Goal: Task Accomplishment & Management: Manage account settings

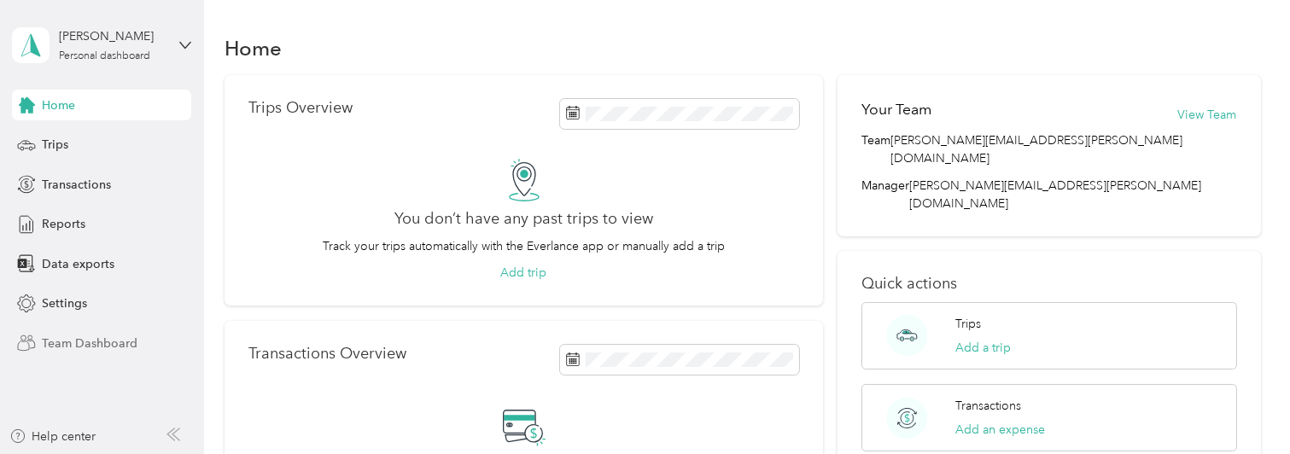
click at [127, 341] on span "Team Dashboard" at bounding box center [90, 344] width 96 height 18
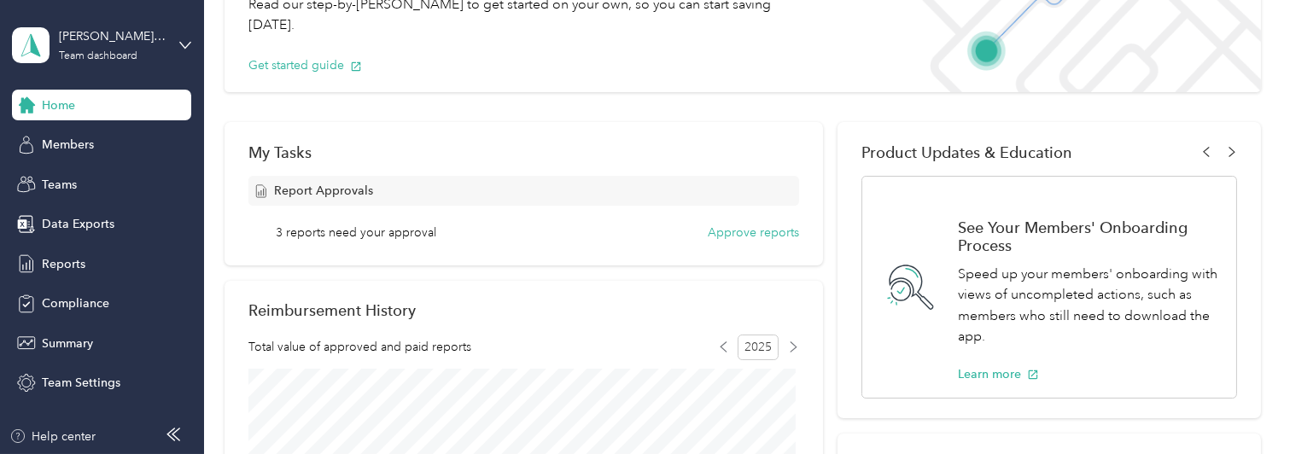
scroll to position [171, 0]
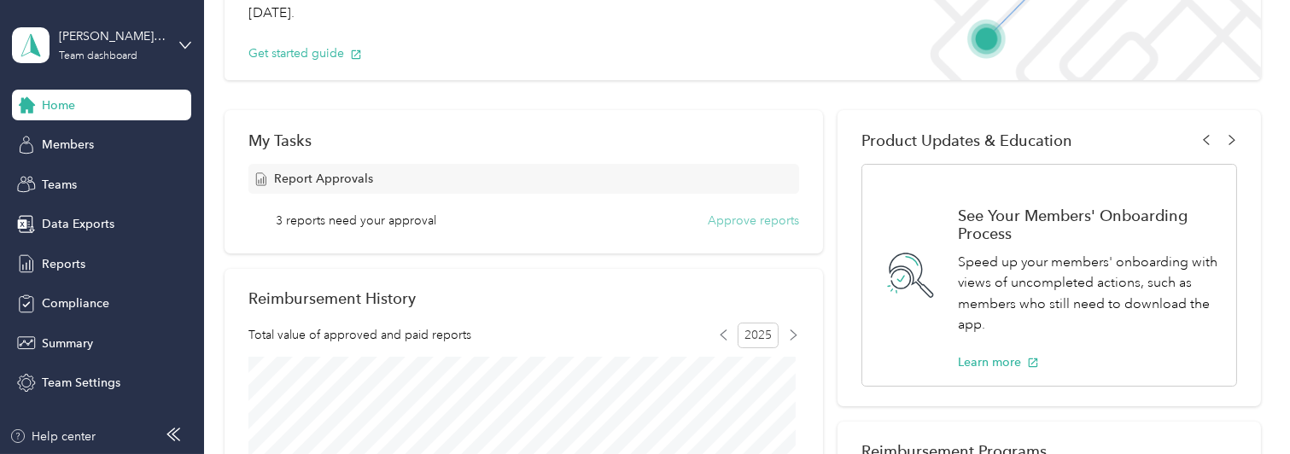
click at [762, 215] on button "Approve reports" at bounding box center [753, 221] width 91 height 18
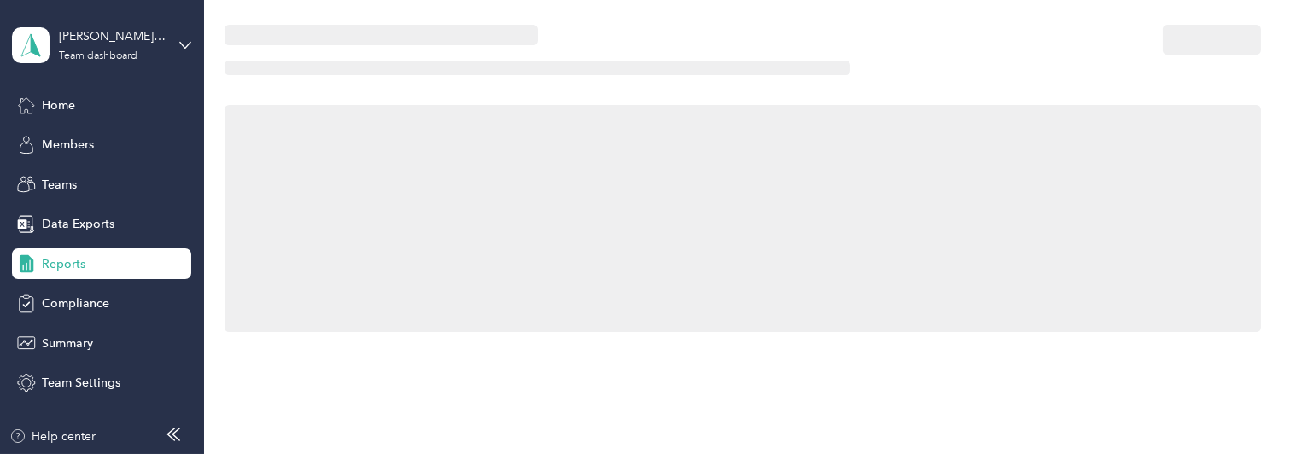
scroll to position [171, 0]
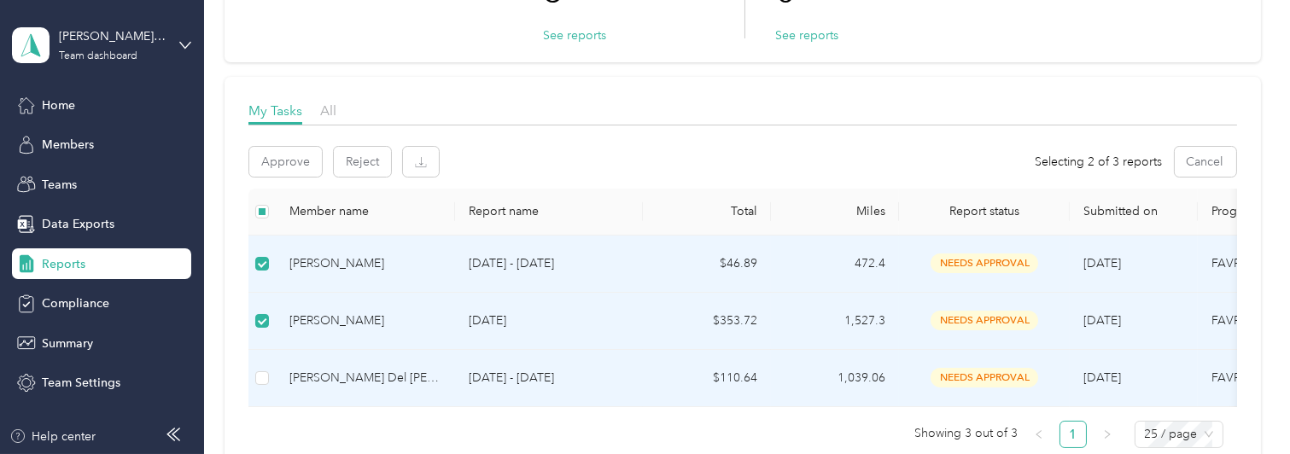
click at [271, 377] on td at bounding box center [261, 378] width 27 height 57
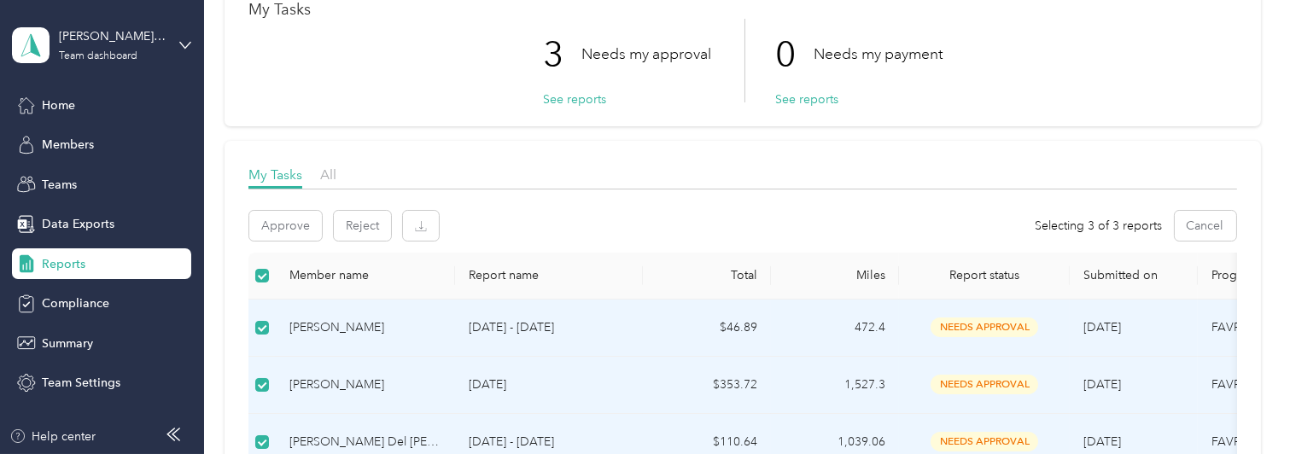
scroll to position [0, 0]
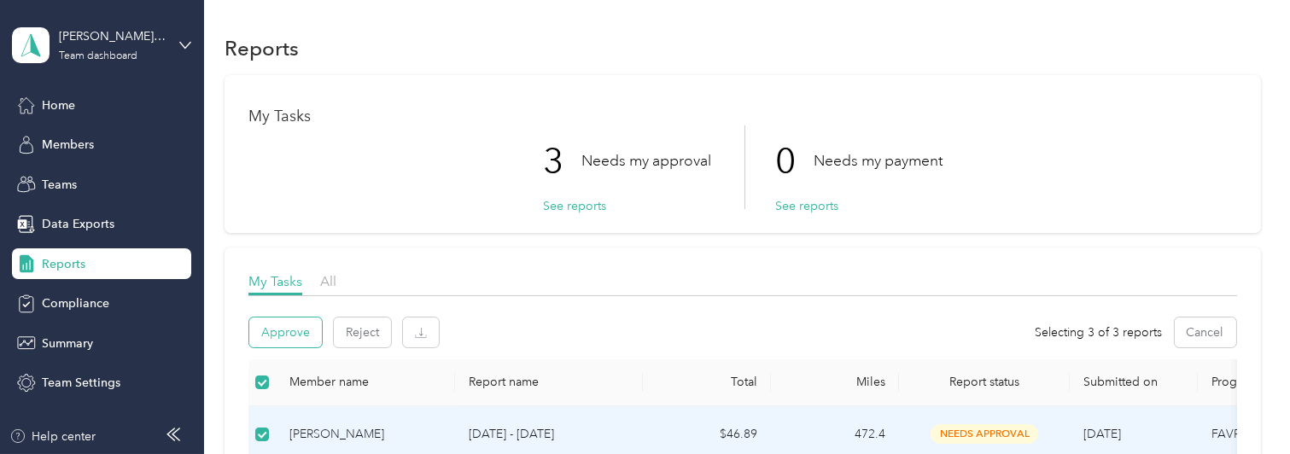
click at [272, 330] on button "Approve" at bounding box center [285, 333] width 73 height 30
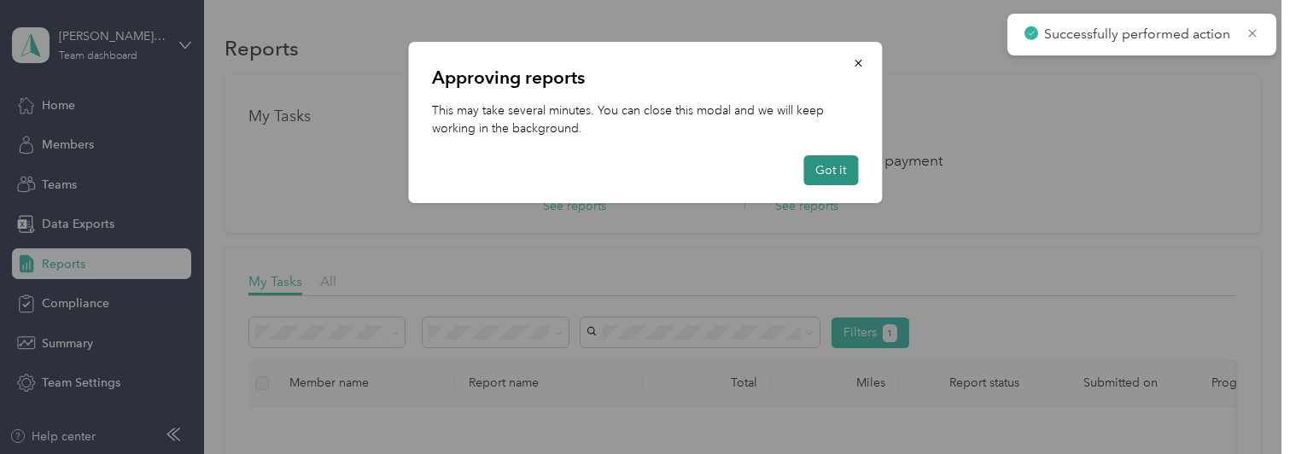
click at [844, 166] on button "Got it" at bounding box center [830, 170] width 55 height 30
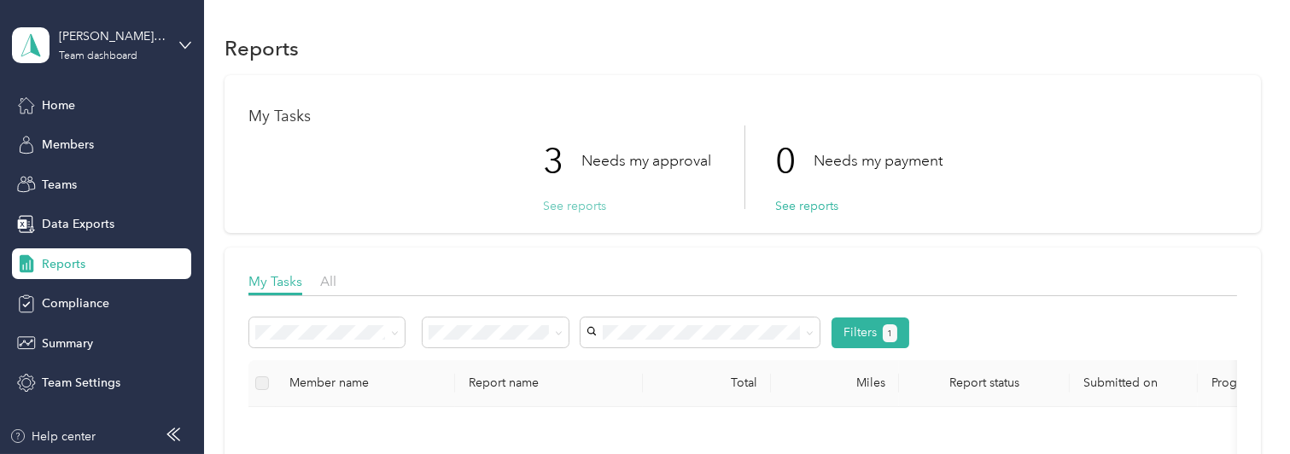
click at [579, 203] on button "See reports" at bounding box center [574, 206] width 63 height 18
click at [70, 184] on span "Teams" at bounding box center [59, 185] width 35 height 18
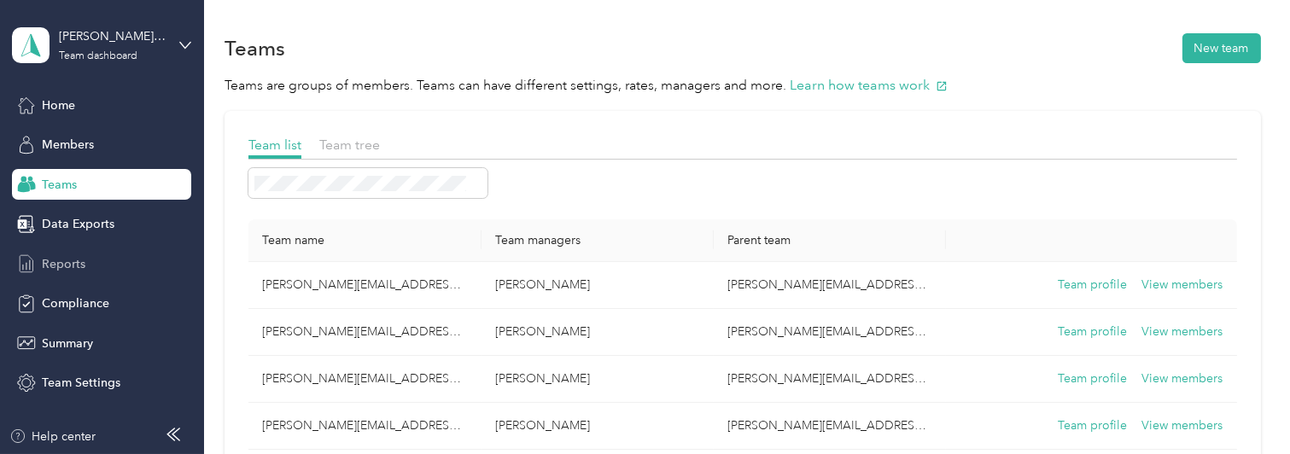
click at [56, 260] on span "Reports" at bounding box center [64, 264] width 44 height 18
